Goal: Information Seeking & Learning: Learn about a topic

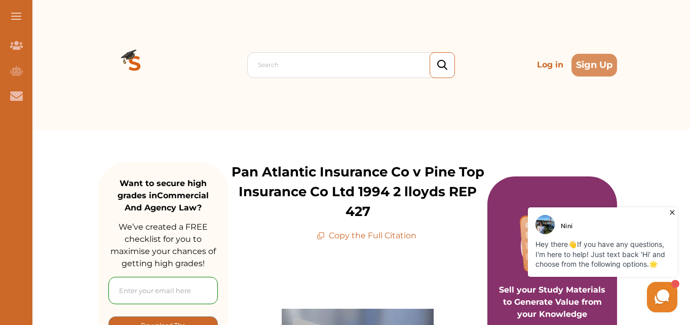
click at [673, 211] on icon at bounding box center [672, 212] width 10 height 10
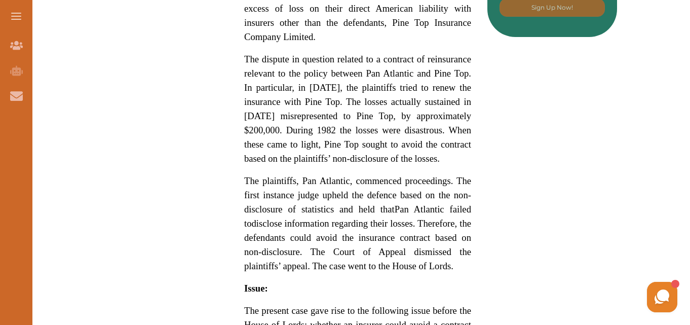
scroll to position [669, 0]
click at [479, 252] on div "Pan Atlantic Insurance Co v Pine Top Insurance Co Ltd (1994) concerns the insur…" at bounding box center [357, 254] width 259 height 1362
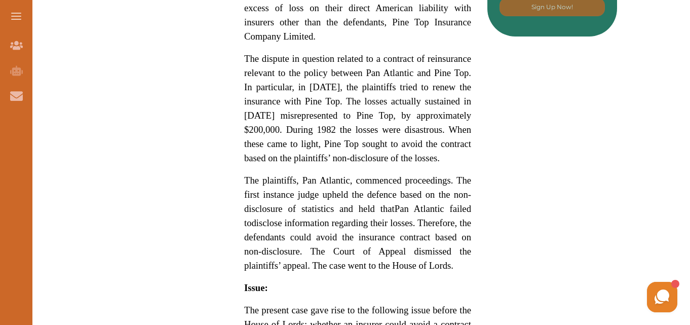
click at [479, 252] on div "Pan Atlantic Insurance Co v Pine Top Insurance Co Ltd (1994) concerns the insur…" at bounding box center [357, 254] width 259 height 1362
click at [466, 236] on span "disclose information regarding their losses. Therefore, the defendants could av…" at bounding box center [357, 243] width 227 height 53
click at [466, 236] on div "We do not allow selecting and copying of our content. You can get our subscript…" at bounding box center [345, 162] width 690 height 325
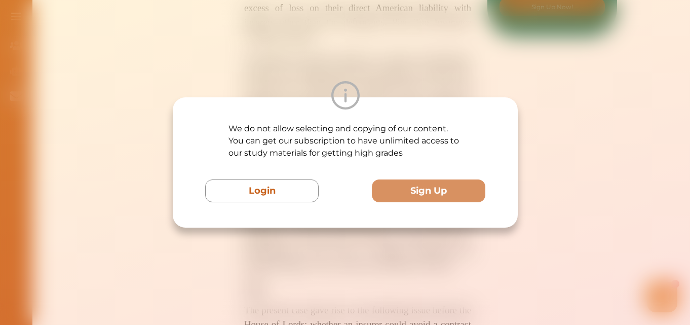
click at [466, 236] on div "We do not allow selecting and copying of our content. You can get our subscript…" at bounding box center [345, 162] width 690 height 325
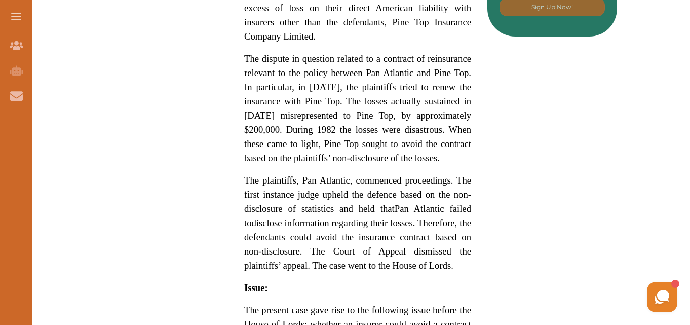
click at [460, 217] on span "disclose information regarding their losses. Therefore, the defendants could av…" at bounding box center [357, 243] width 227 height 53
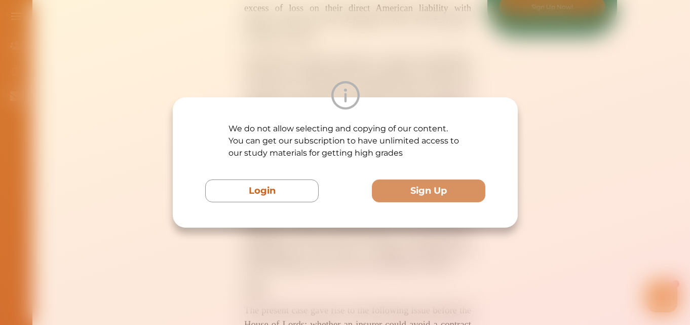
click at [460, 217] on div "We do not allow selecting and copying of our content. You can get our subscript…" at bounding box center [345, 162] width 345 height 130
click at [379, 238] on div "We do not allow selecting and copying of our content. You can get our subscript…" at bounding box center [345, 162] width 690 height 325
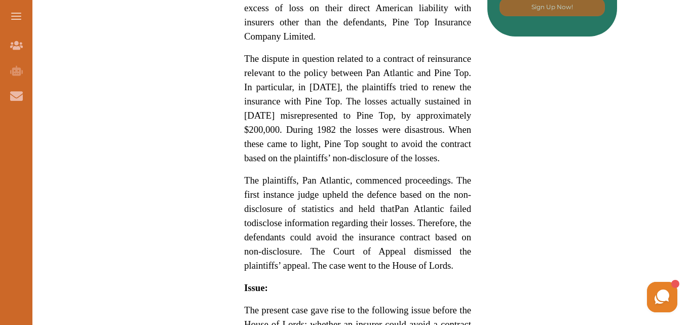
drag, startPoint x: 208, startPoint y: 170, endPoint x: 180, endPoint y: 103, distance: 72.4
click at [180, 103] on div "Want to secure high grades in Commercial And Agency Law ? We’ve created a FREE …" at bounding box center [357, 238] width 519 height 1555
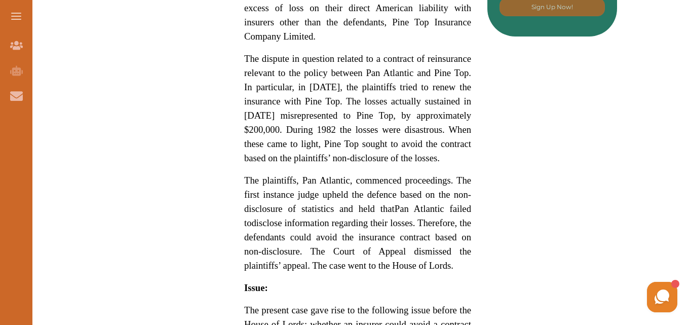
click at [180, 103] on div "Want to secure high grades in Commercial And Agency Law ? We’ve created a FREE …" at bounding box center [357, 238] width 519 height 1555
click at [262, 53] on p "The dispute in question related to a contract of reinsurance relevant to the po…" at bounding box center [357, 108] width 227 height 113
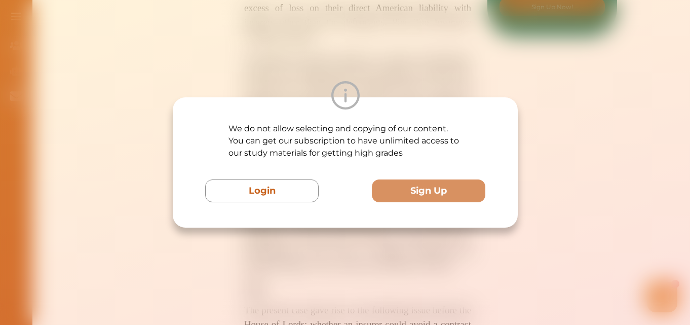
click at [262, 53] on div "We do not allow selecting and copying of our content. You can get our subscript…" at bounding box center [345, 162] width 690 height 325
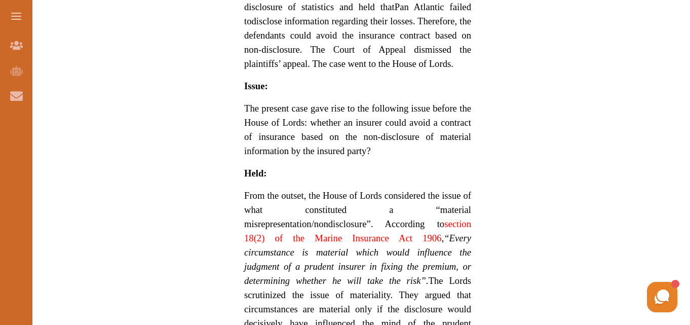
scroll to position [871, 0]
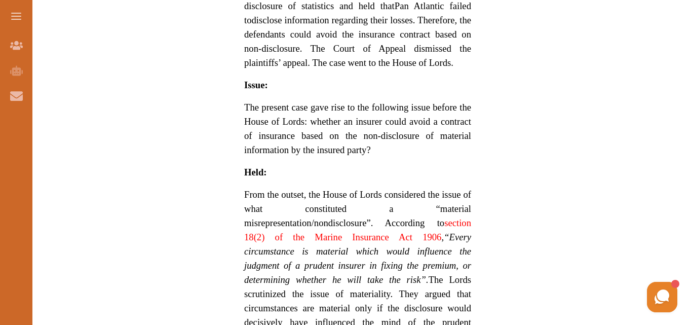
click at [374, 142] on p "The present case gave rise to the following issue before the House of Lords: wh…" at bounding box center [357, 128] width 227 height 57
click at [444, 46] on div "We do not allow selecting and copying of our content. You can get our subscript…" at bounding box center [345, 162] width 690 height 325
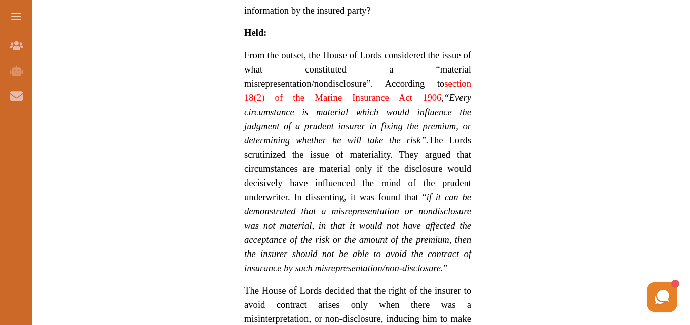
scroll to position [1013, 0]
